Goal: Task Accomplishment & Management: Manage account settings

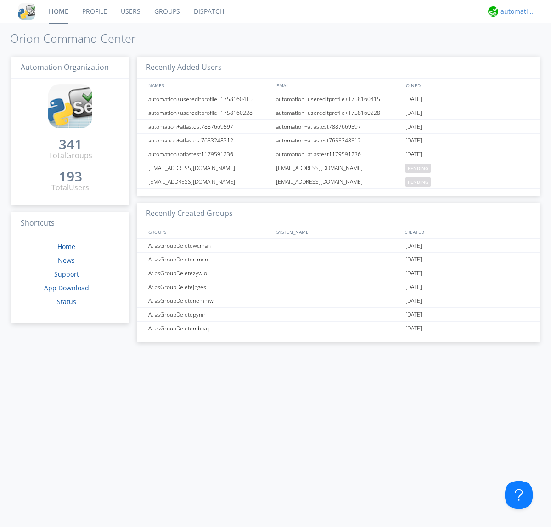
click at [515, 11] on div "automation+atlas" at bounding box center [518, 11] width 34 height 9
click at [522, 32] on div "Settings" at bounding box center [522, 32] width 47 height 17
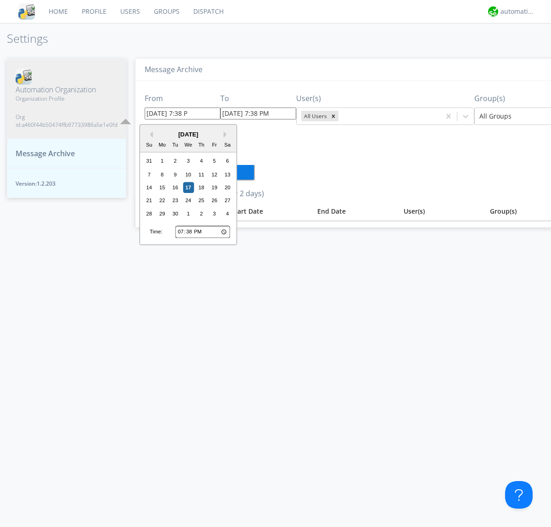
type input "[DATE] 7:38 PM"
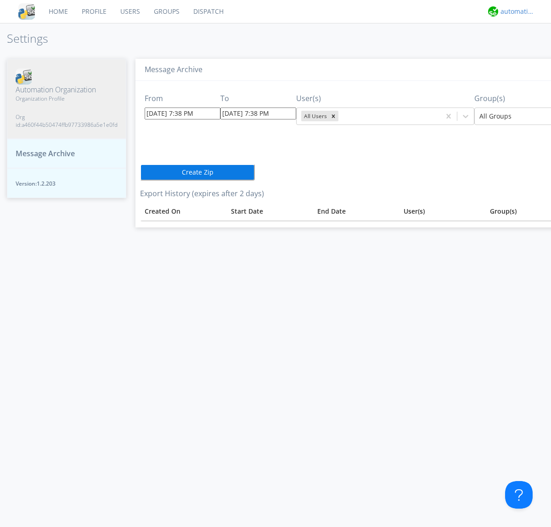
click at [515, 11] on div "automation+atlas" at bounding box center [518, 11] width 34 height 9
